Goal: Task Accomplishment & Management: Manage account settings

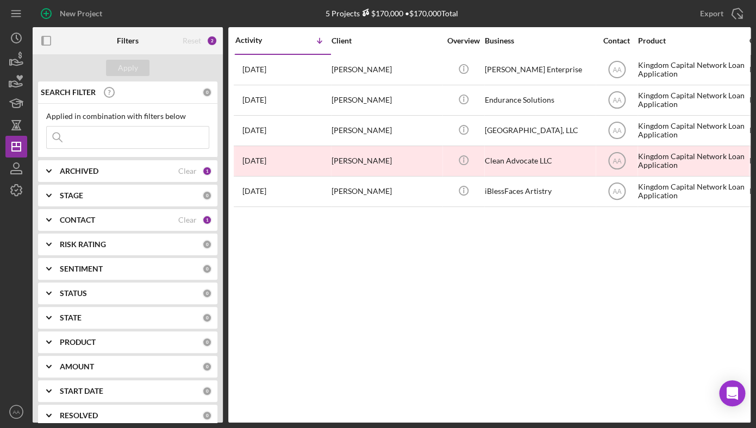
click at [538, 364] on div "Activity Icon/Table Sort Arrow Client Overview Business Contact Product Categor…" at bounding box center [489, 225] width 522 height 396
click at [21, 415] on icon "AA" at bounding box center [16, 411] width 22 height 27
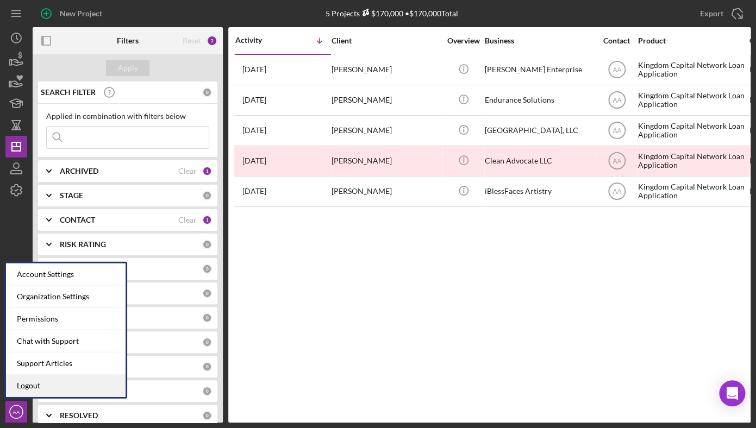
click at [59, 383] on link "Logout" at bounding box center [66, 386] width 120 height 22
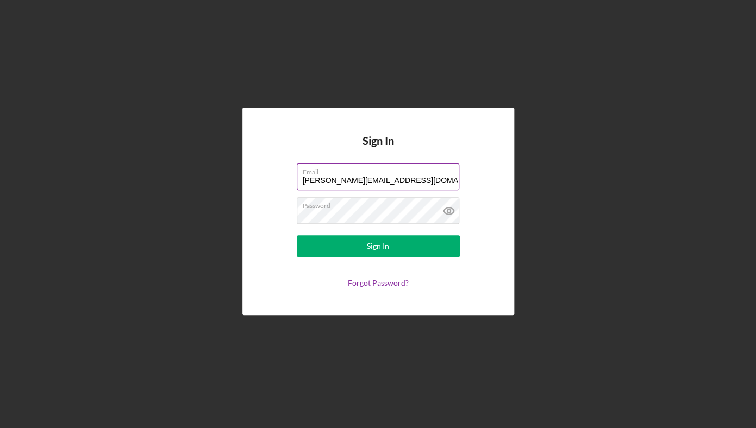
click at [297, 164] on div at bounding box center [297, 164] width 0 height 0
type input "[PERSON_NAME][EMAIL_ADDRESS][DOMAIN_NAME]"
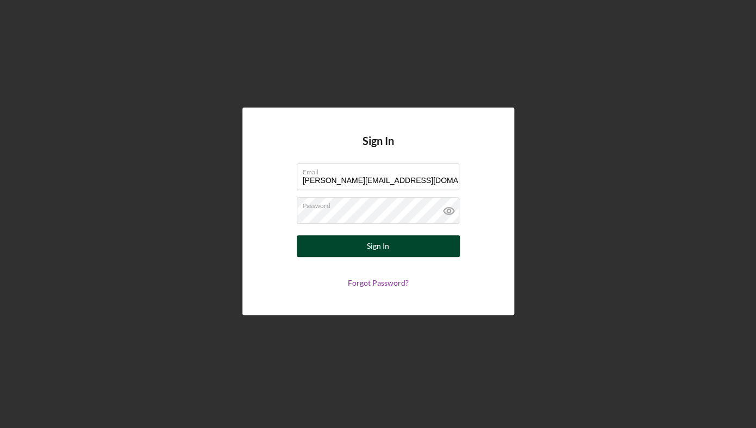
click at [380, 253] on div "Sign In" at bounding box center [378, 246] width 22 height 22
